Goal: Information Seeking & Learning: Learn about a topic

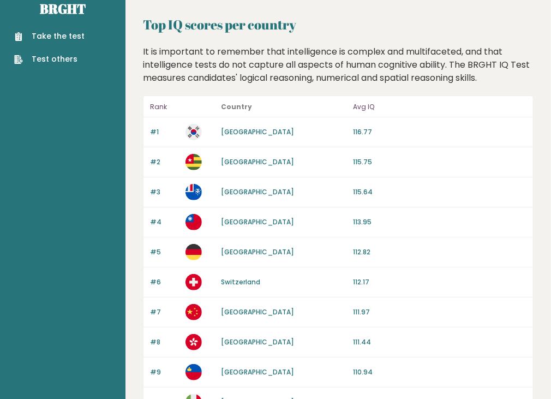
scroll to position [20, 0]
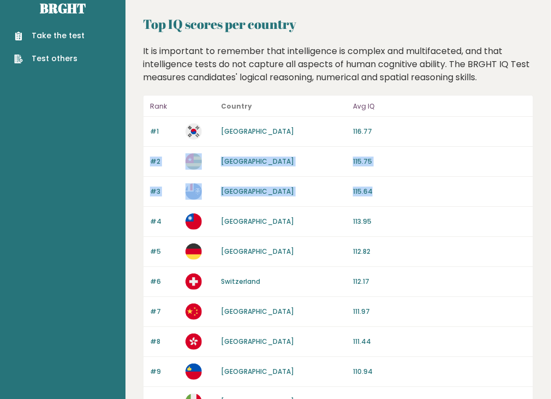
drag, startPoint x: 522, startPoint y: 122, endPoint x: 432, endPoint y: 219, distance: 132.5
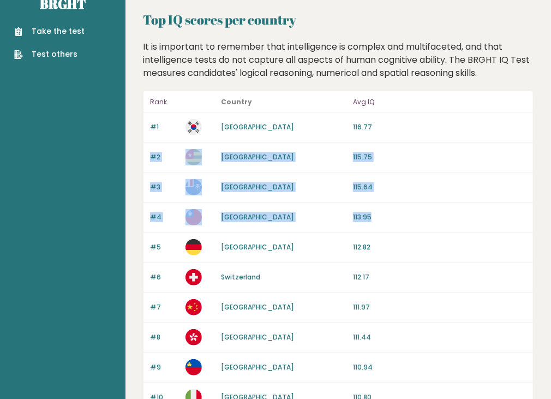
scroll to position [37, 0]
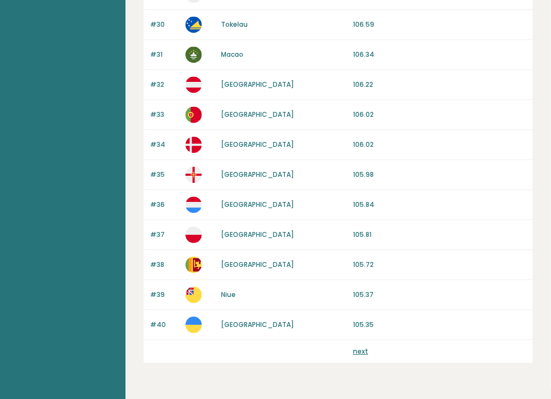
scroll to position [1027, 0]
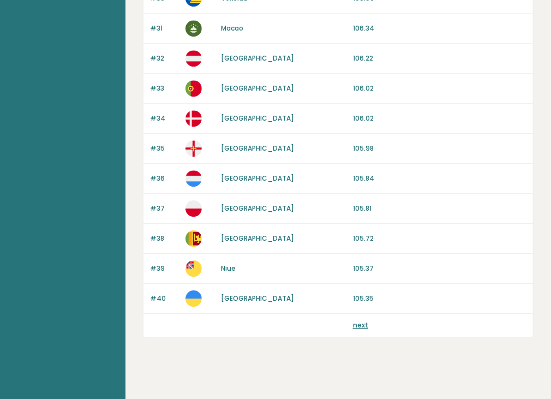
click at [360, 321] on link "next" at bounding box center [360, 325] width 15 height 9
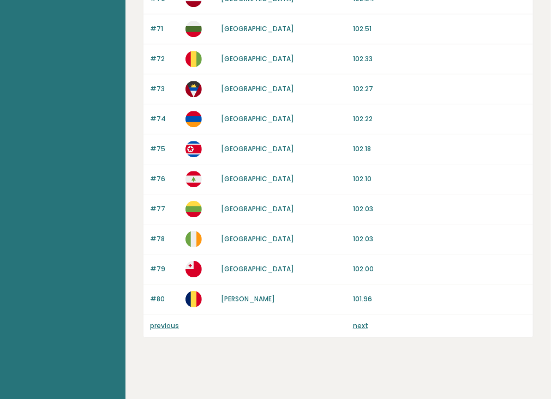
scroll to position [1027, 0]
click at [362, 321] on link "next" at bounding box center [360, 325] width 15 height 9
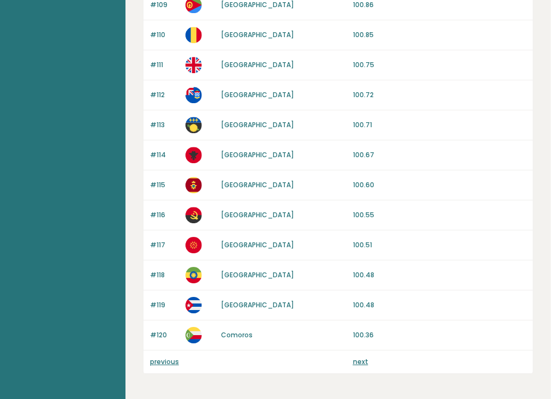
scroll to position [1027, 0]
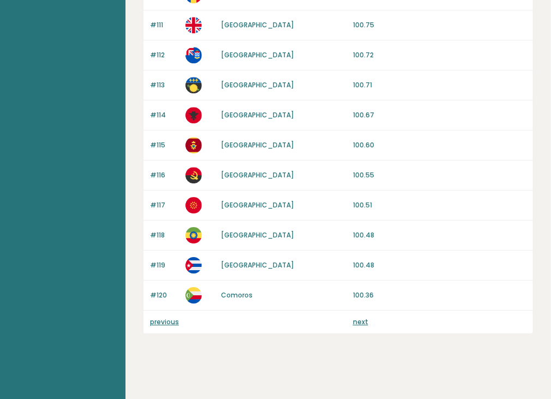
click at [359, 317] on link "next" at bounding box center [360, 321] width 15 height 9
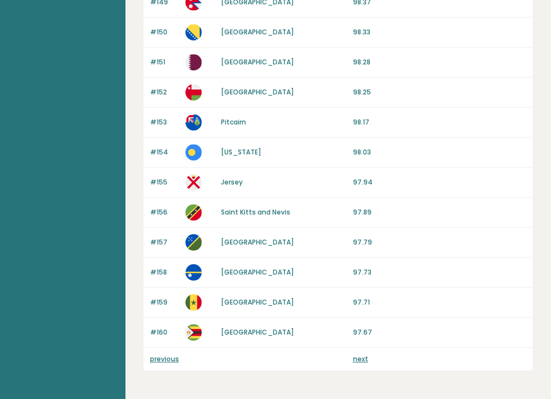
scroll to position [1027, 0]
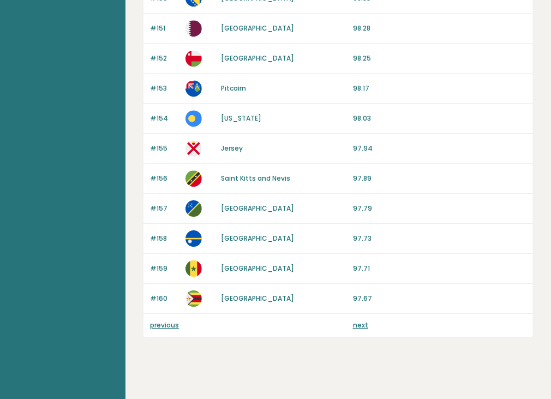
click at [358, 321] on link "next" at bounding box center [360, 325] width 15 height 9
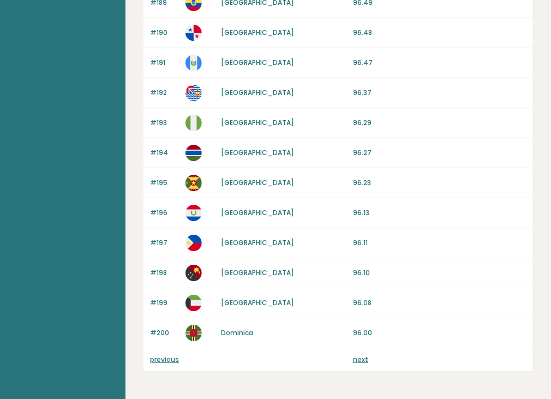
scroll to position [991, 0]
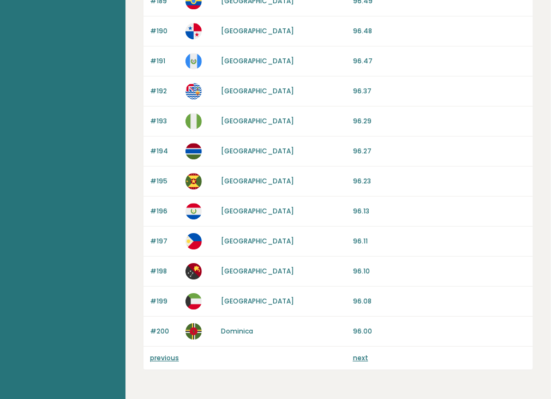
click at [357, 358] on p "next" at bounding box center [360, 358] width 15 height 10
click at [363, 355] on link "next" at bounding box center [360, 357] width 15 height 9
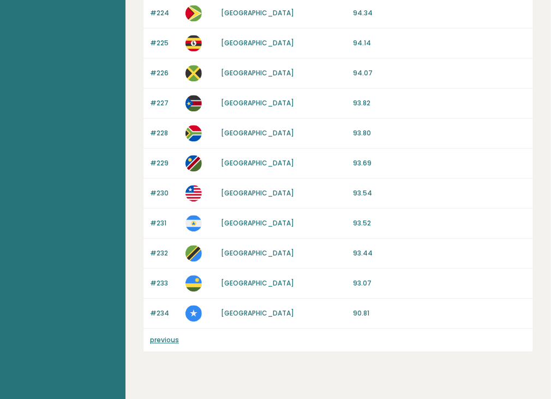
scroll to position [851, 0]
